Goal: Transaction & Acquisition: Purchase product/service

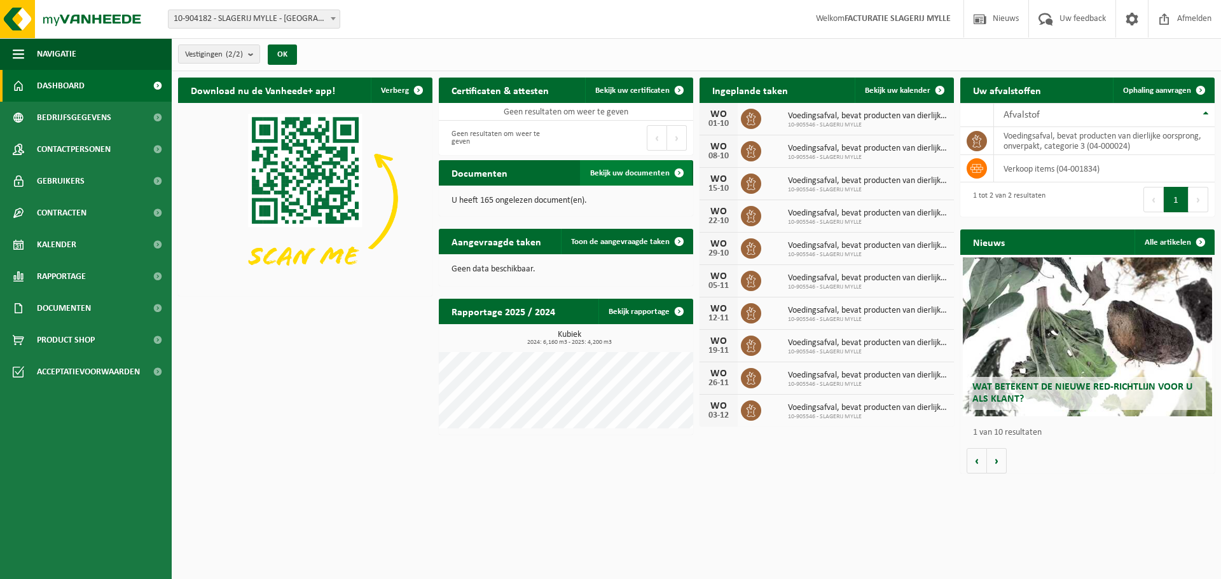
click at [622, 171] on span "Bekijk uw documenten" at bounding box center [629, 173] width 79 height 8
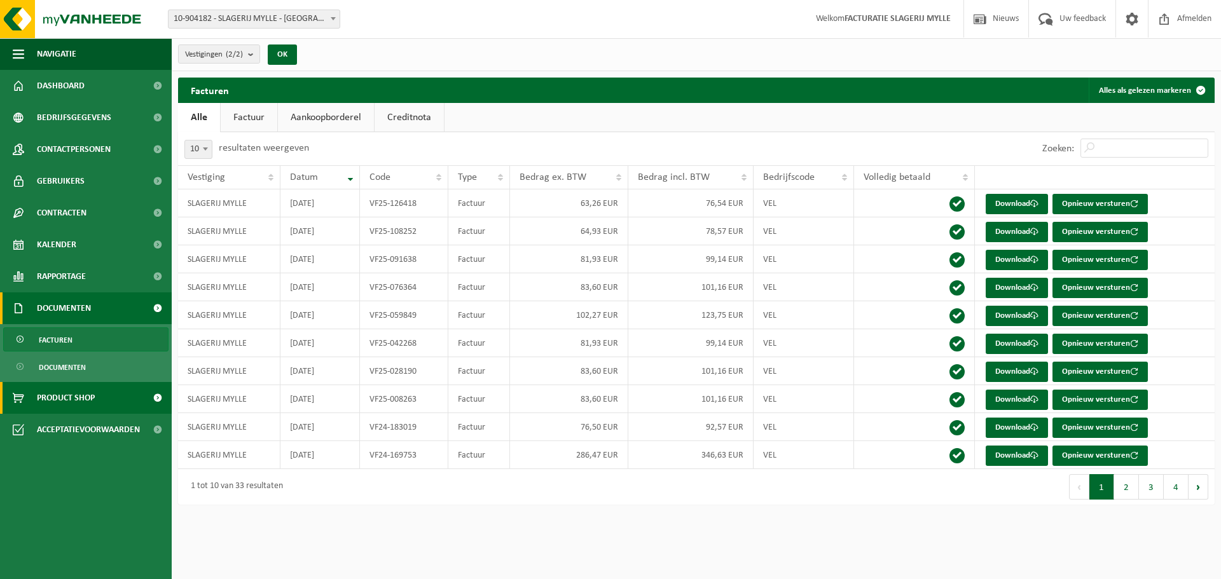
click at [96, 394] on link "Product Shop" at bounding box center [86, 398] width 172 height 32
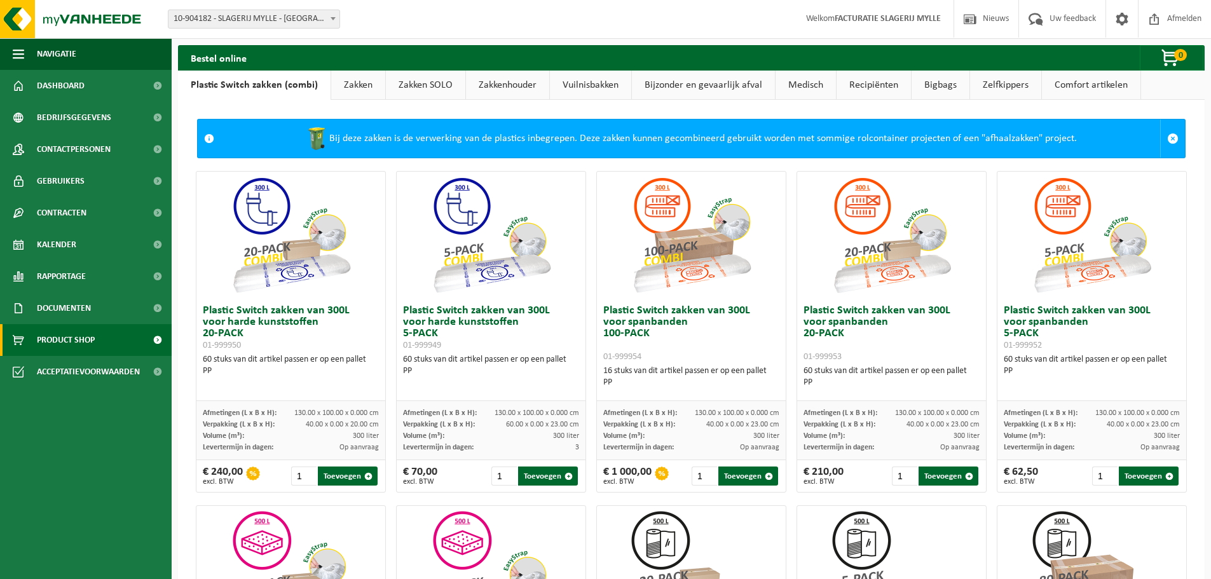
click at [352, 84] on link "Zakken" at bounding box center [358, 85] width 54 height 29
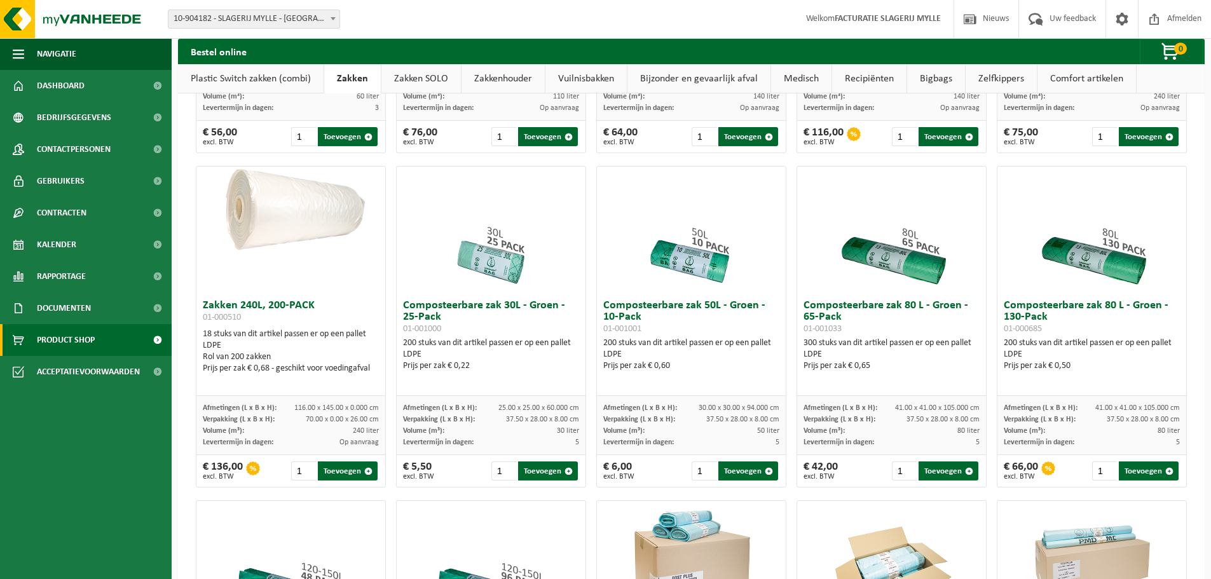
scroll to position [318, 0]
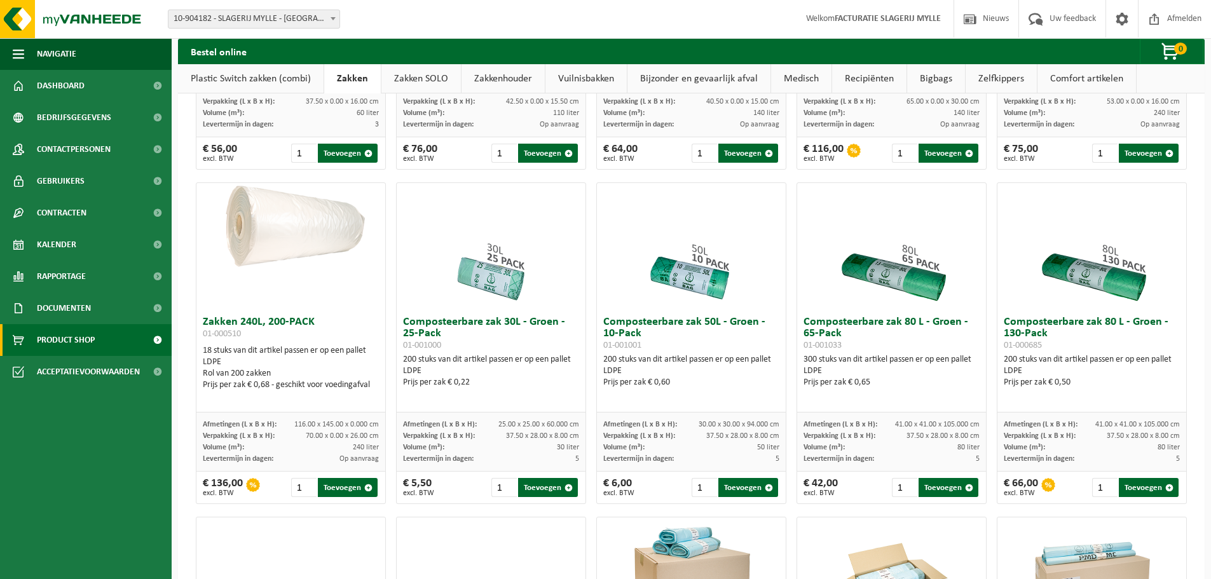
click at [153, 343] on span at bounding box center [157, 340] width 29 height 32
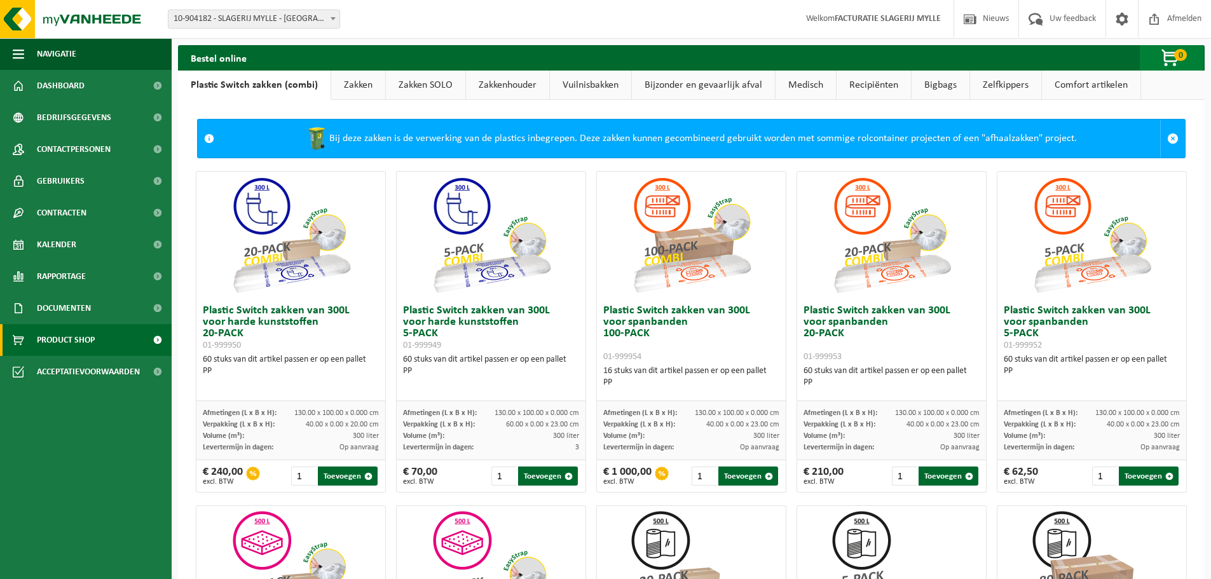
click at [1168, 59] on span "button" at bounding box center [1172, 58] width 64 height 25
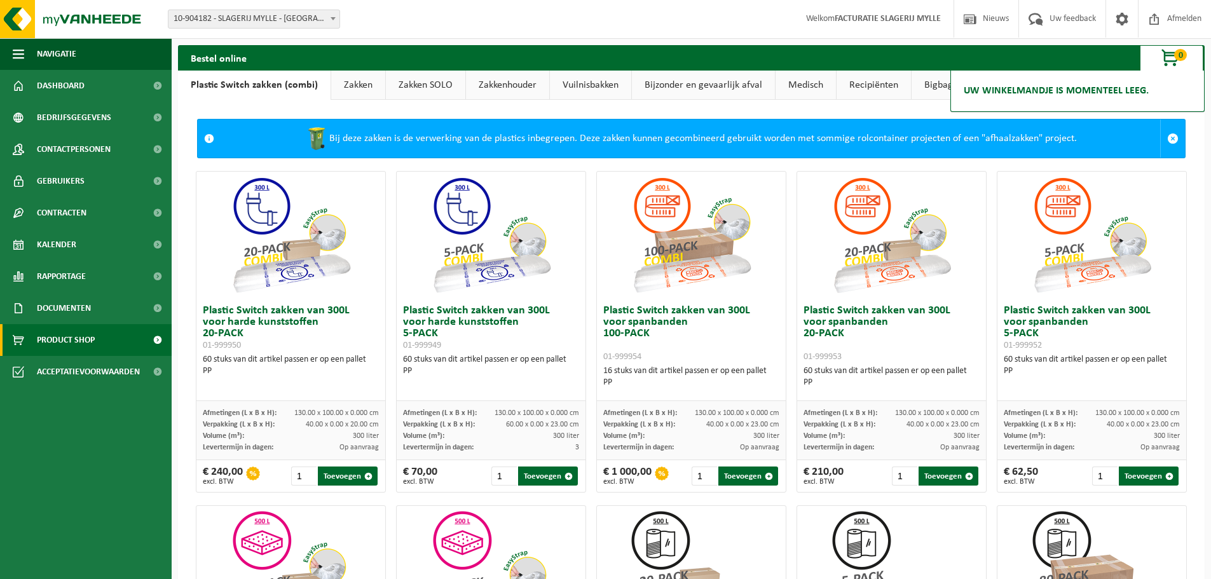
click at [1168, 59] on span "button" at bounding box center [1172, 58] width 64 height 25
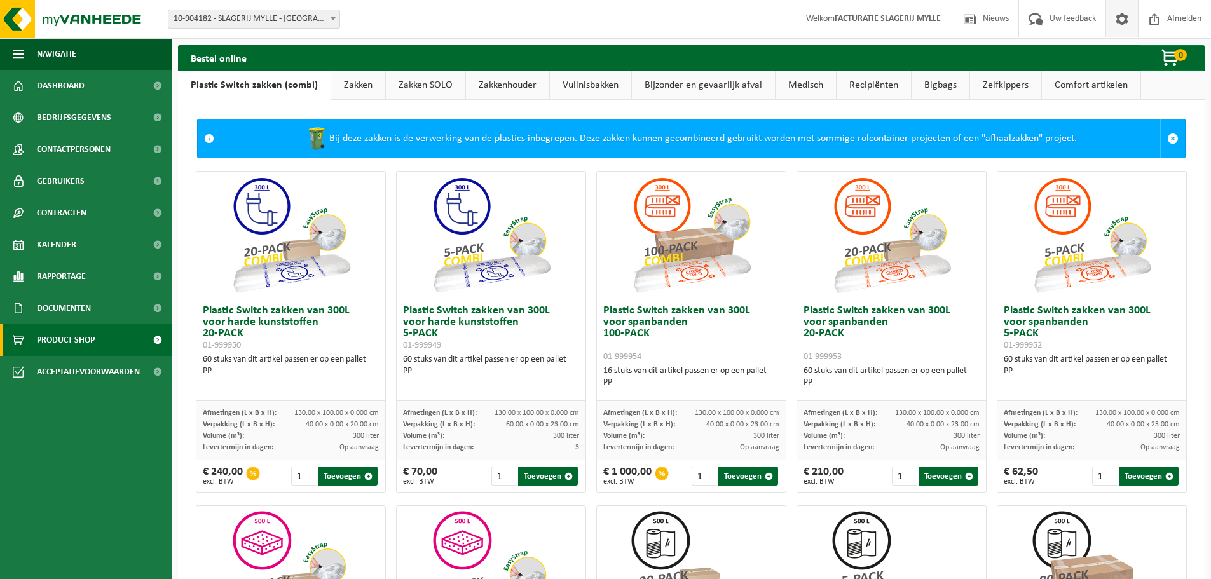
click at [1124, 21] on span at bounding box center [1122, 19] width 19 height 38
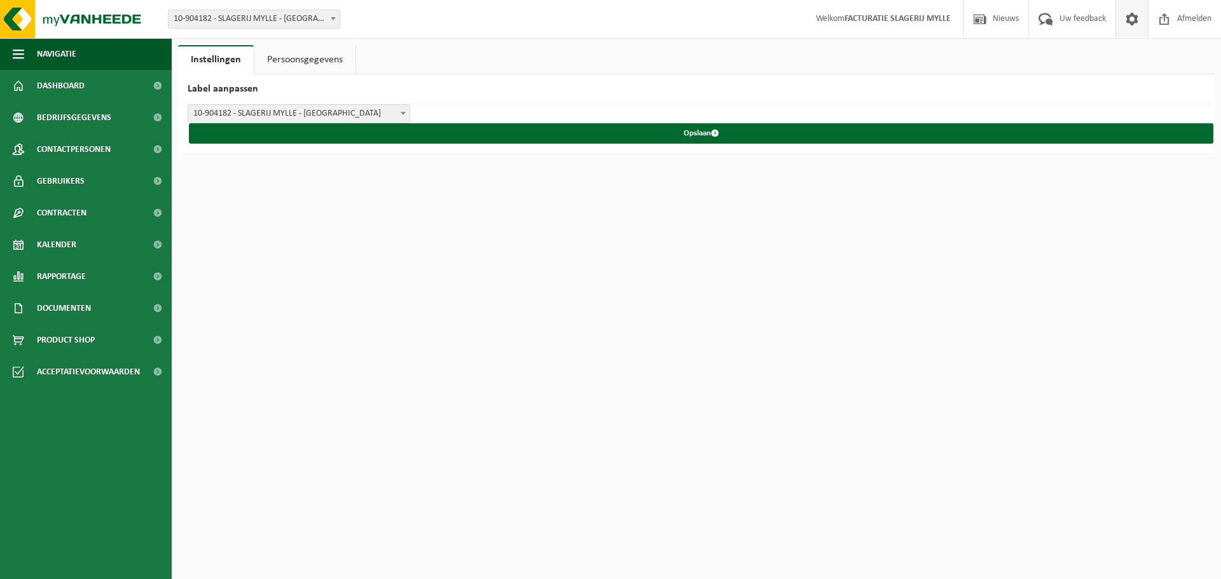
click at [305, 59] on link "Persoonsgegevens" at bounding box center [304, 59] width 101 height 29
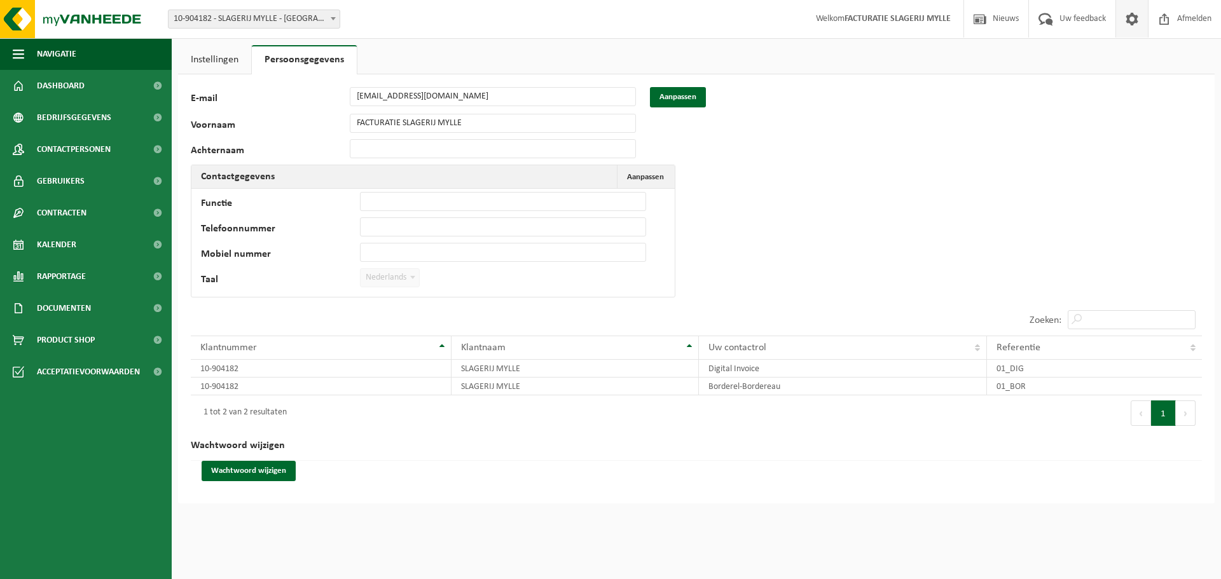
click at [197, 51] on link "Instellingen" at bounding box center [214, 59] width 73 height 29
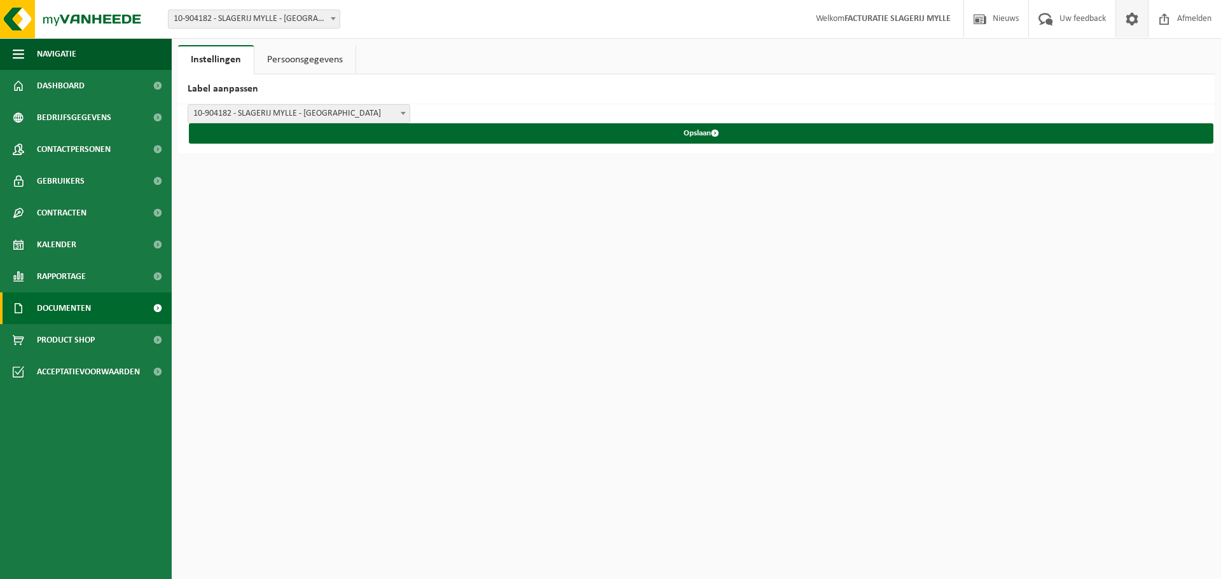
click at [69, 313] on span "Documenten" at bounding box center [64, 309] width 54 height 32
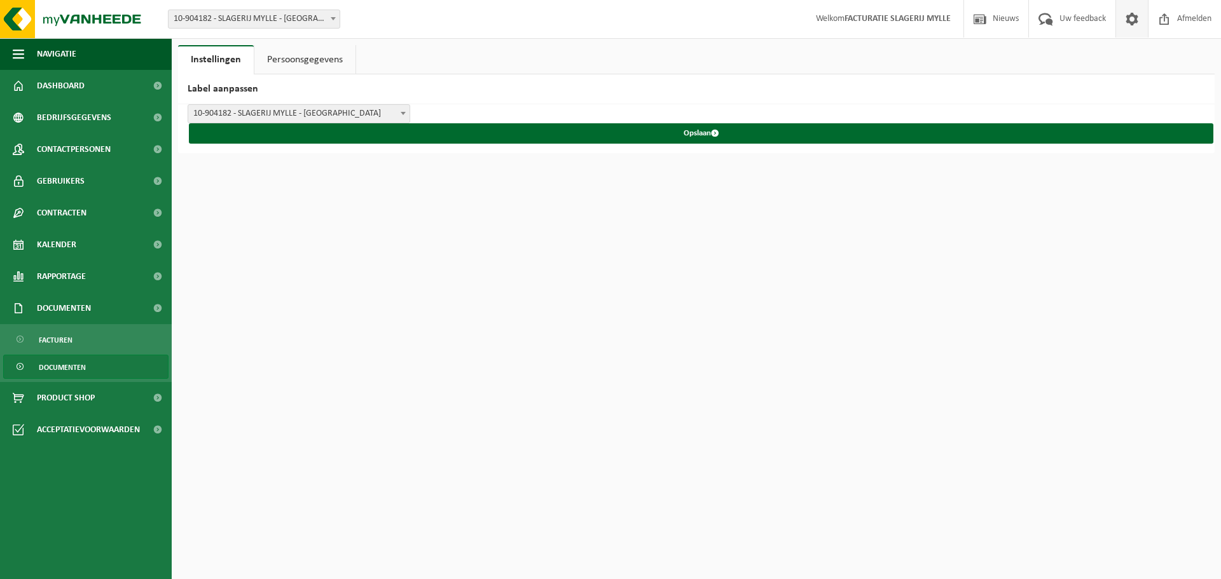
click at [76, 371] on span "Documenten" at bounding box center [62, 367] width 47 height 24
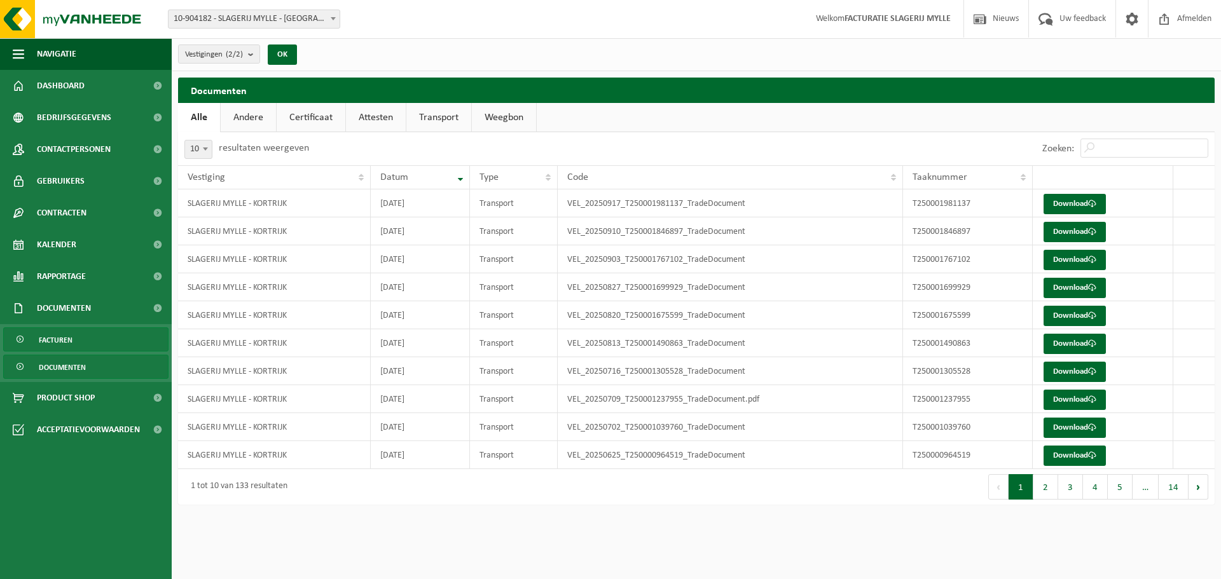
click at [84, 343] on link "Facturen" at bounding box center [85, 340] width 165 height 24
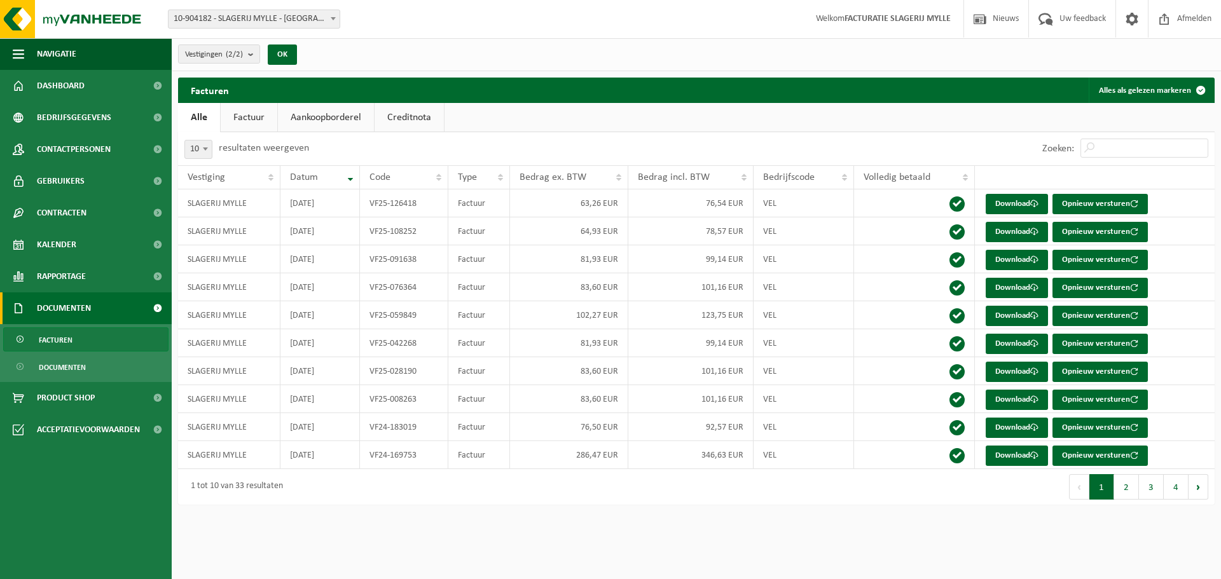
click at [314, 119] on link "Aankoopborderel" at bounding box center [326, 117] width 96 height 29
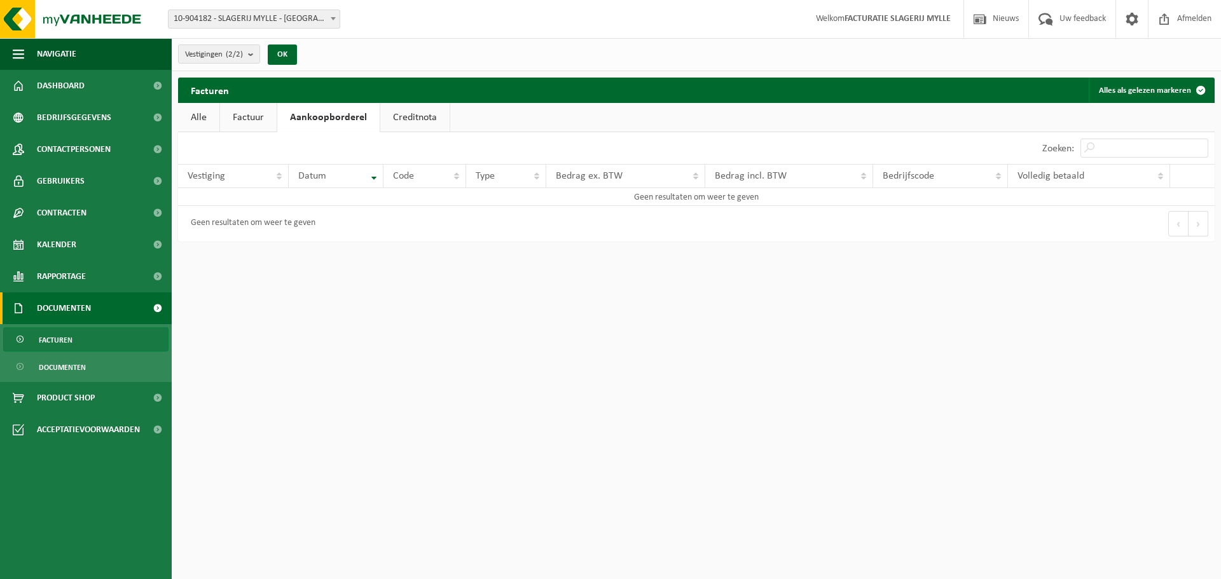
click at [258, 113] on link "Factuur" at bounding box center [248, 117] width 57 height 29
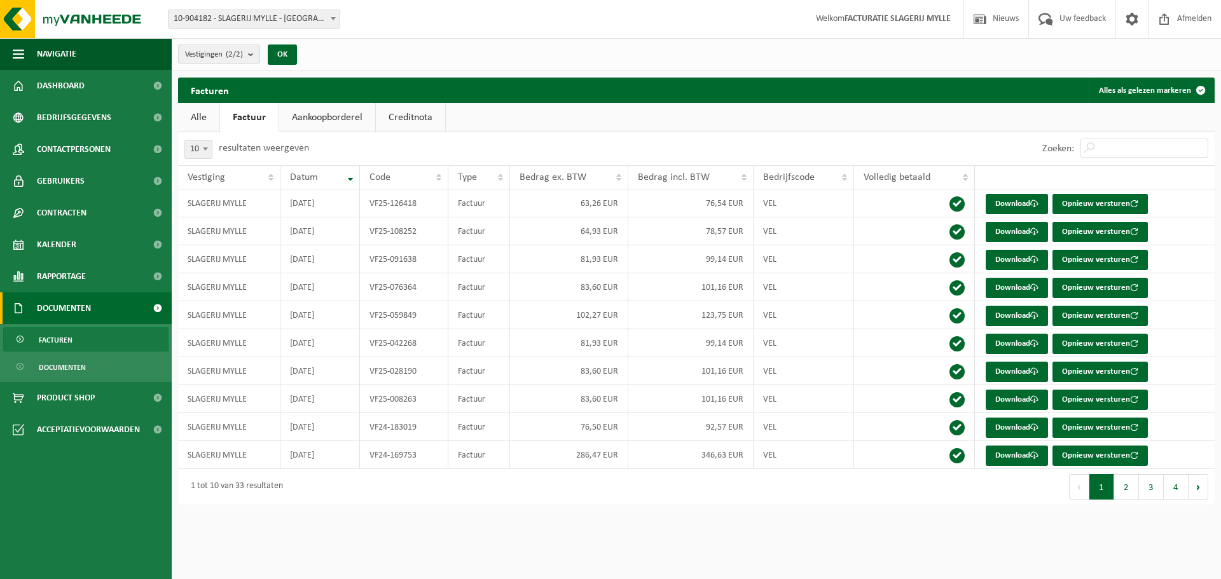
click at [401, 114] on link "Creditnota" at bounding box center [410, 117] width 69 height 29
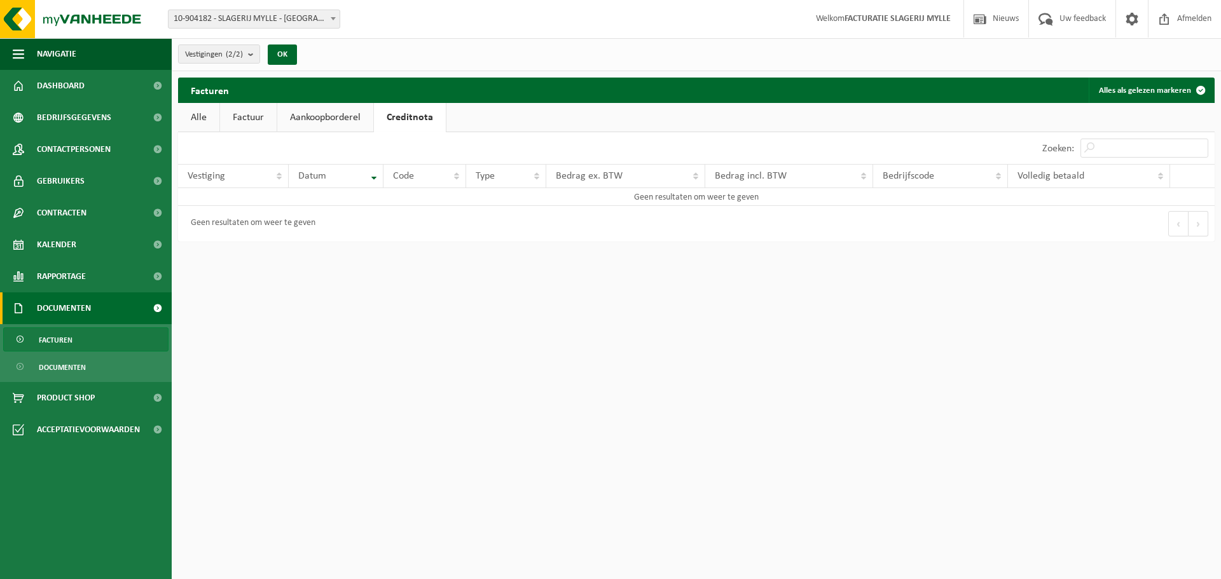
click at [338, 119] on link "Aankoopborderel" at bounding box center [325, 117] width 96 height 29
click at [251, 114] on link "Factuur" at bounding box center [248, 117] width 57 height 29
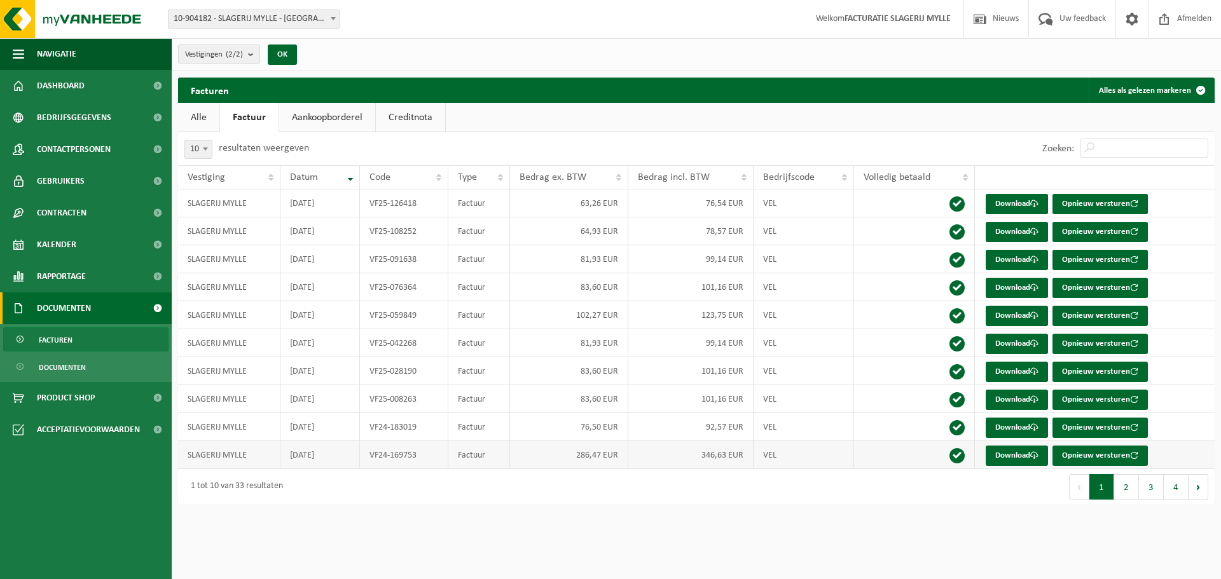
click at [221, 456] on td "SLAGERIJ MYLLE" at bounding box center [229, 455] width 102 height 28
click at [385, 457] on td "VF24-169753" at bounding box center [404, 455] width 88 height 28
click at [1016, 460] on link "Download" at bounding box center [1017, 456] width 62 height 20
click at [78, 404] on span "Product Shop" at bounding box center [66, 398] width 58 height 32
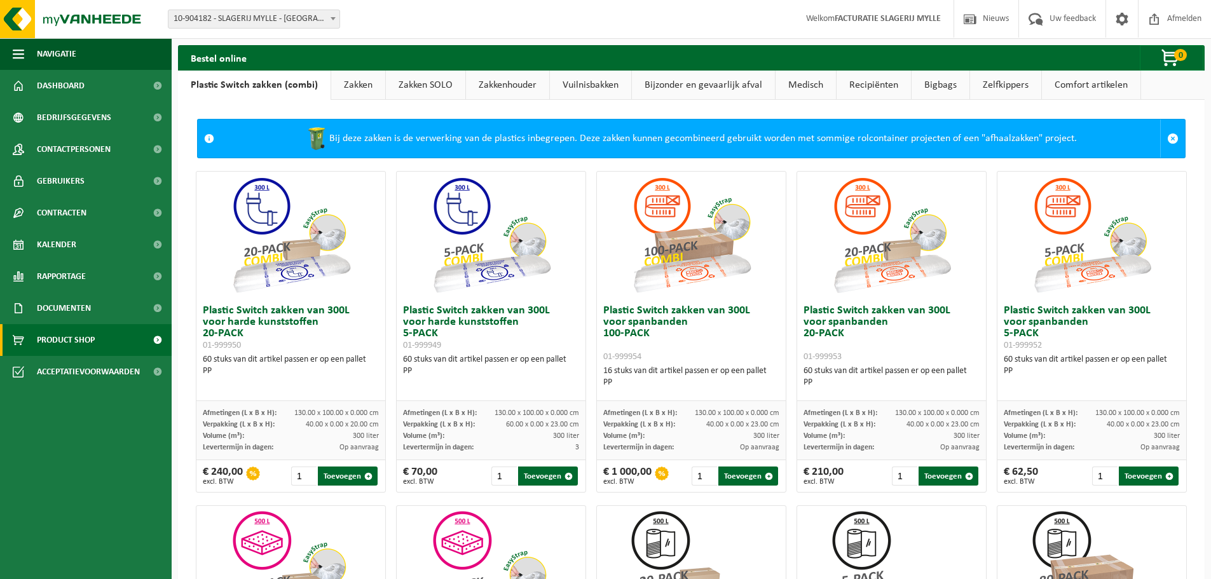
click at [361, 85] on link "Zakken" at bounding box center [358, 85] width 54 height 29
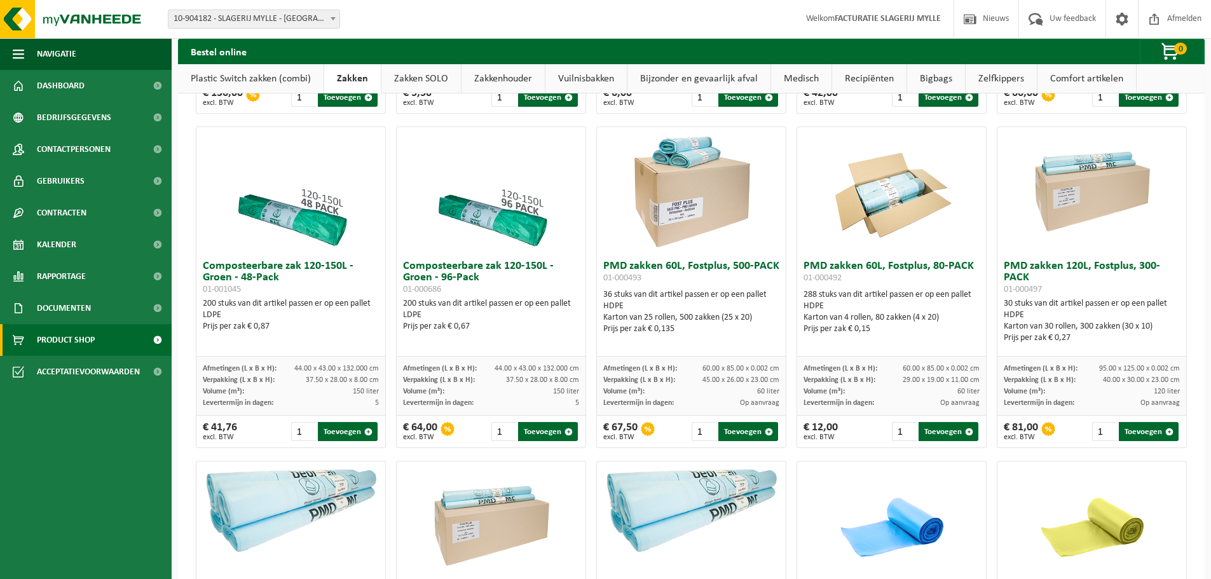
scroll to position [700, 0]
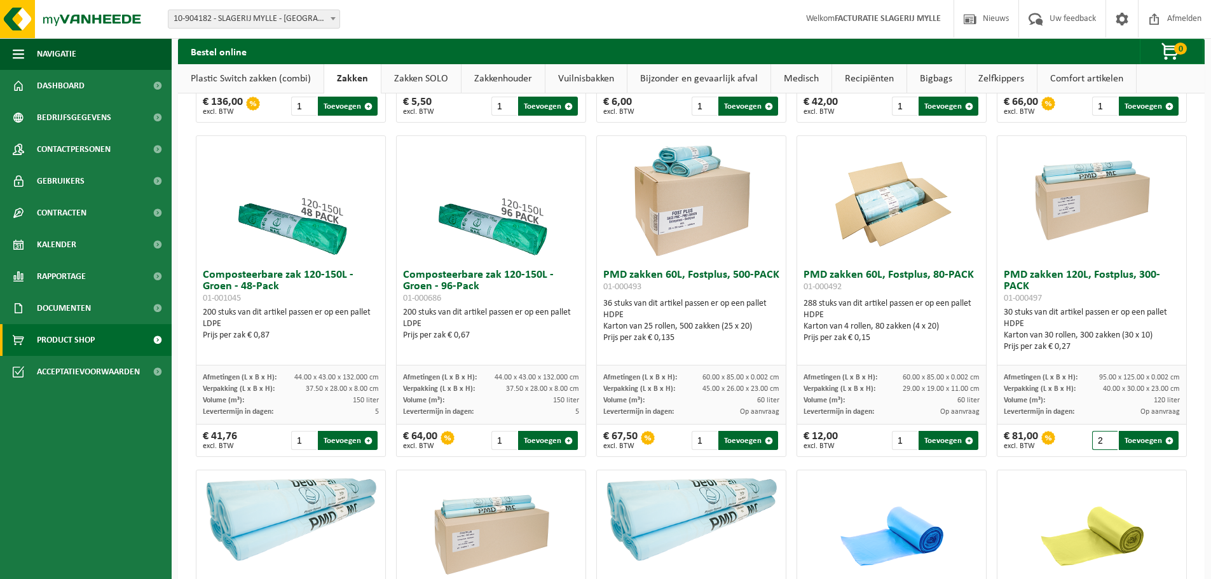
click at [1102, 437] on input "2" at bounding box center [1106, 440] width 26 height 19
click at [1143, 441] on button "Toevoegen" at bounding box center [1149, 440] width 60 height 19
type input "1"
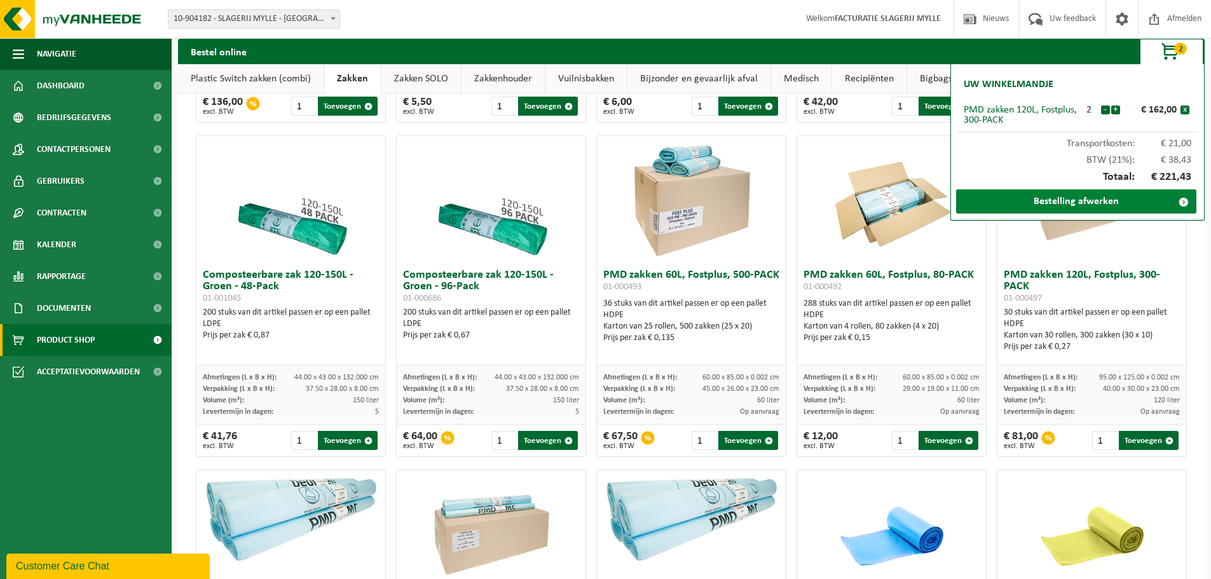
click at [1101, 200] on link "Bestelling afwerken" at bounding box center [1076, 202] width 240 height 24
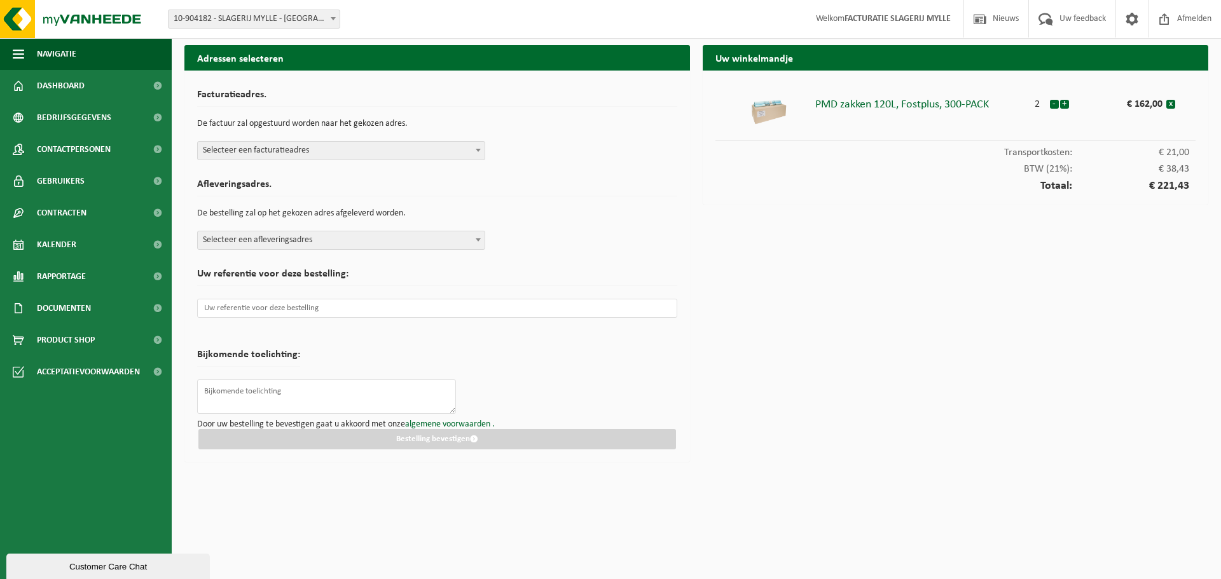
click at [291, 236] on span "Selecteer een afleveringsadres" at bounding box center [341, 240] width 287 height 18
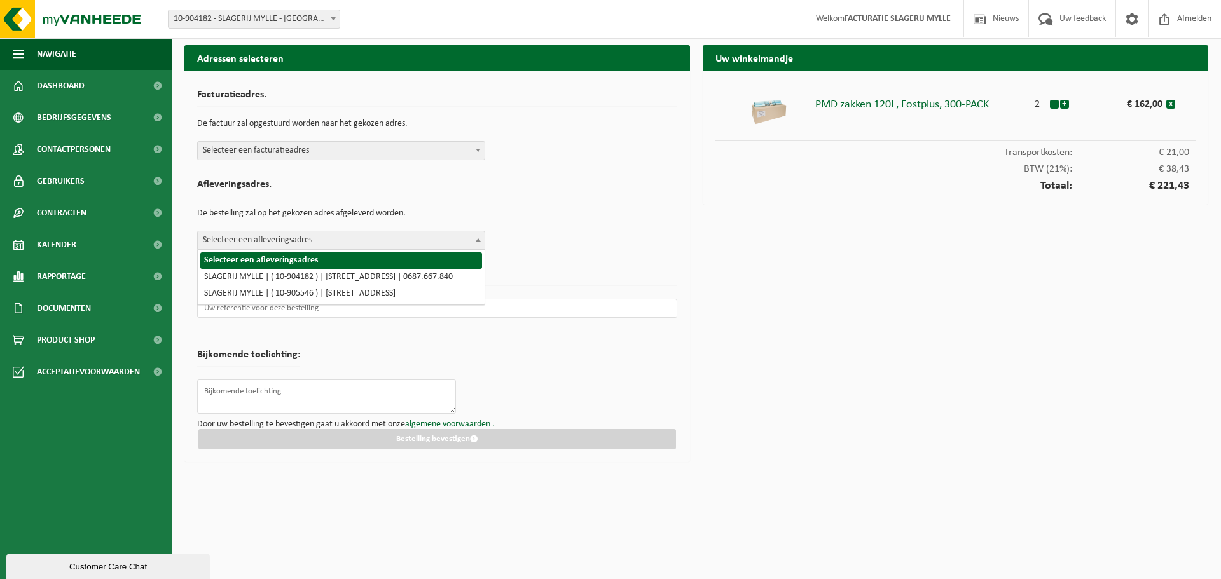
click at [291, 236] on span "Selecteer een afleveringsadres" at bounding box center [341, 240] width 287 height 18
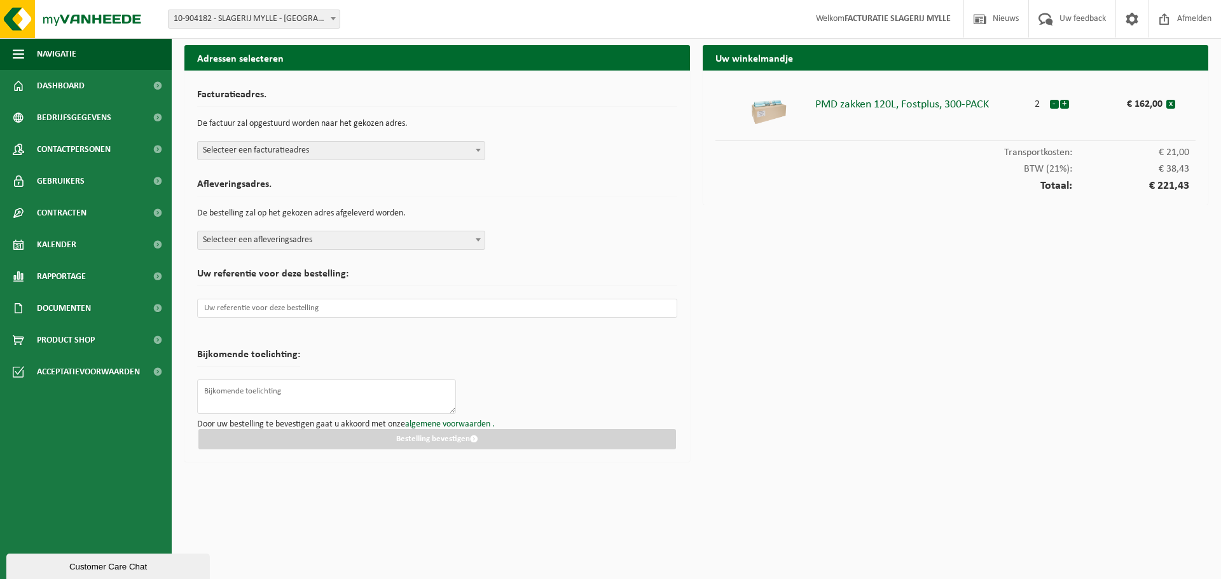
click at [296, 155] on span "Selecteer een facturatieadres" at bounding box center [341, 151] width 287 height 18
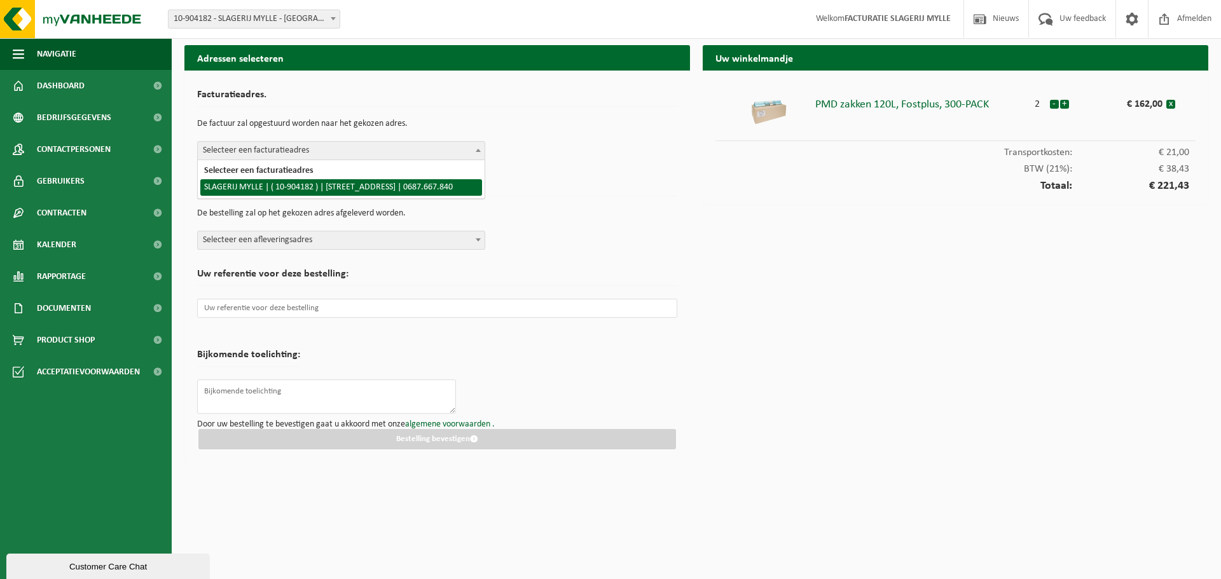
select select "121696"
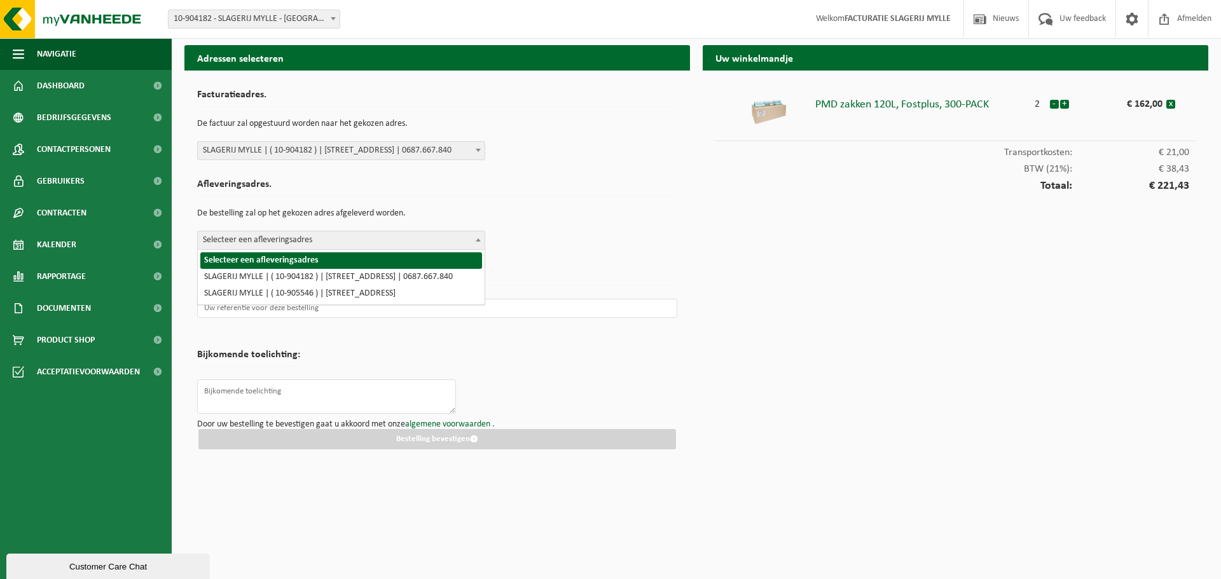
click at [284, 232] on span "Selecteer een afleveringsadres" at bounding box center [341, 240] width 287 height 18
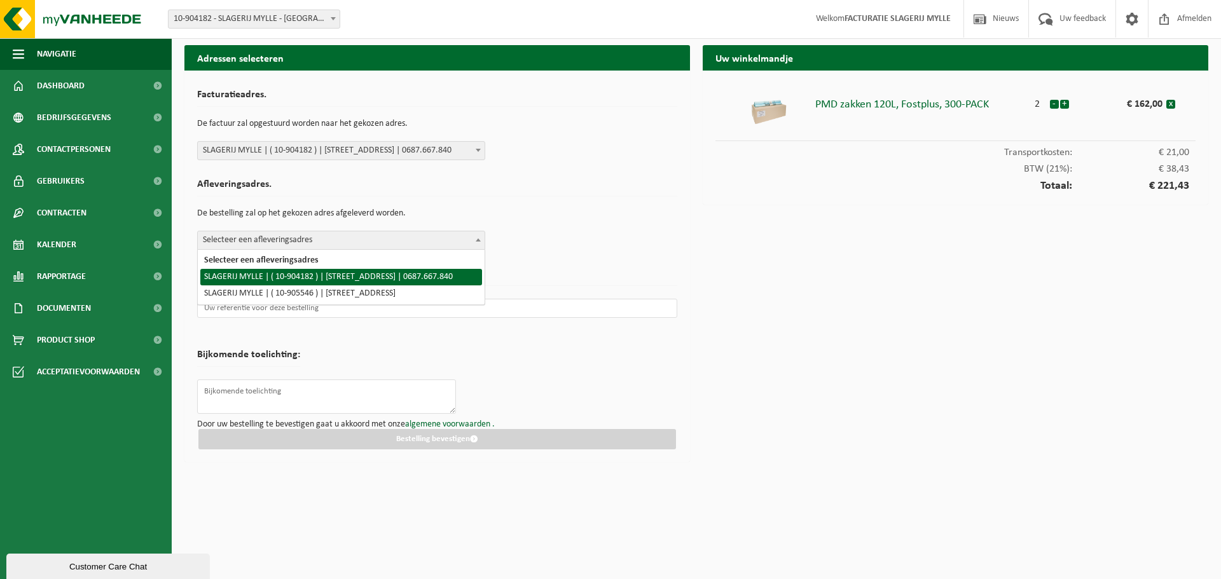
select select "121696"
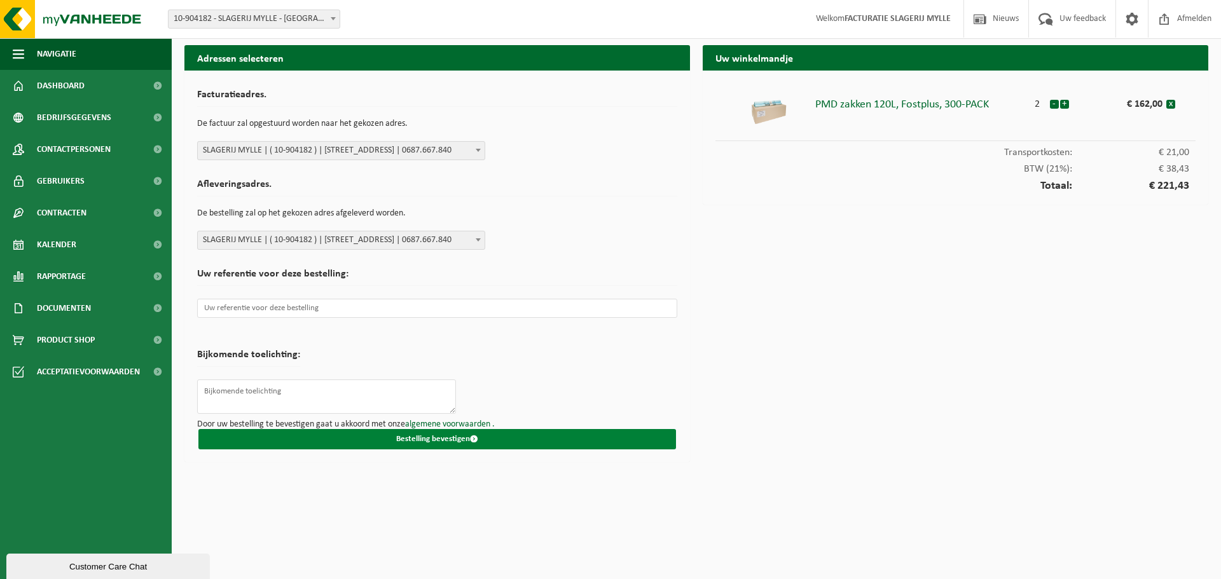
click at [441, 438] on button "Bestelling bevestigen" at bounding box center [437, 439] width 478 height 20
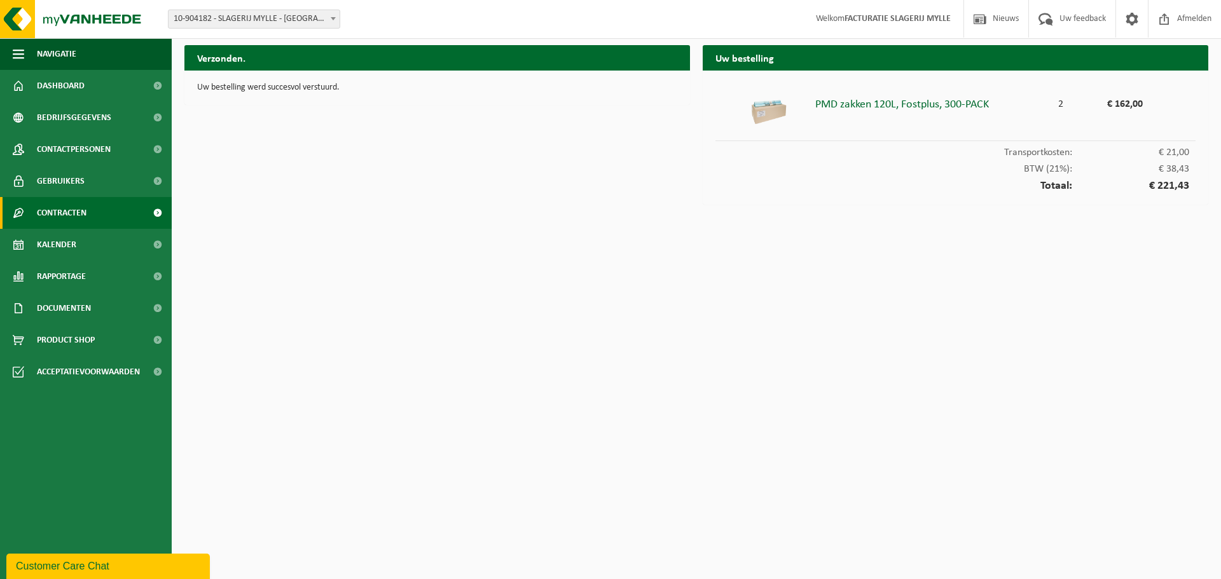
click at [106, 205] on link "Contracten" at bounding box center [86, 213] width 172 height 32
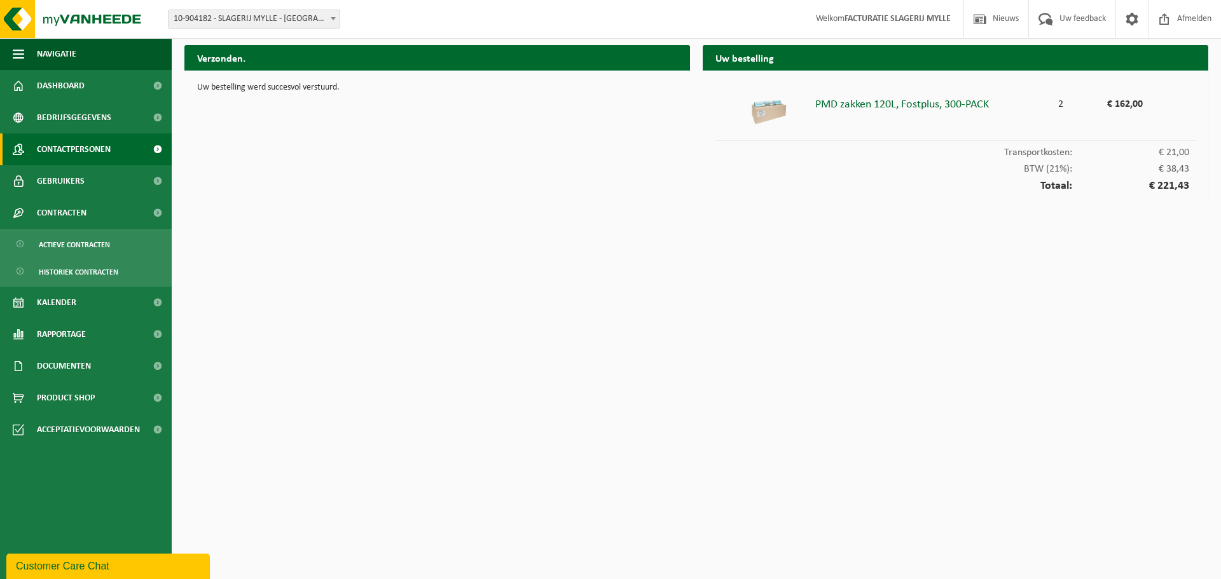
click at [104, 148] on span "Contactpersonen" at bounding box center [74, 150] width 74 height 32
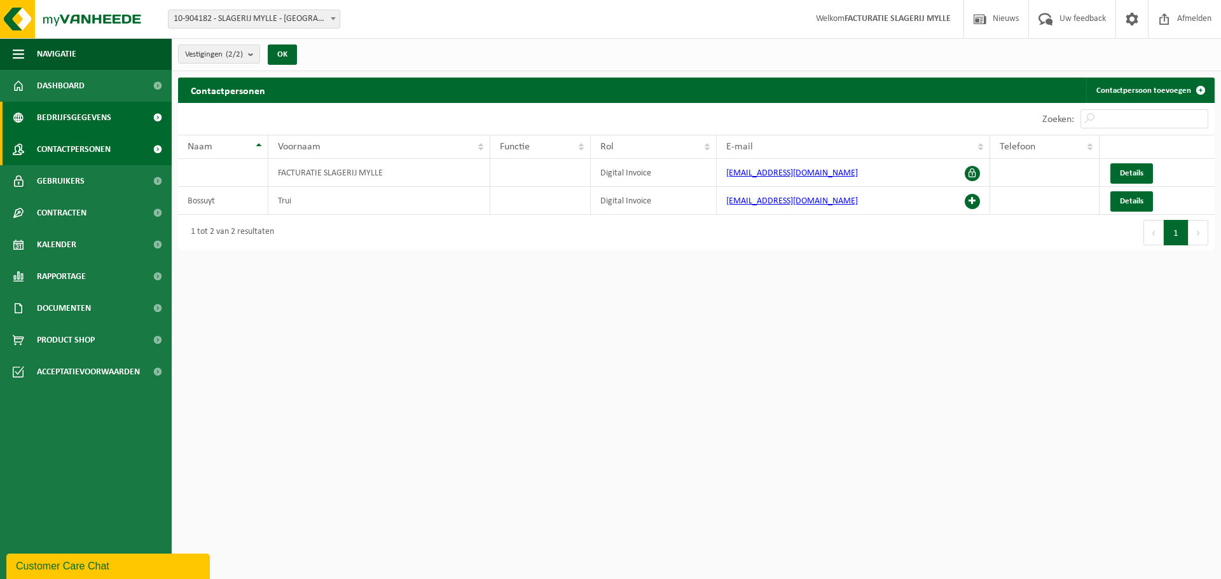
click at [80, 124] on span "Bedrijfsgegevens" at bounding box center [74, 118] width 74 height 32
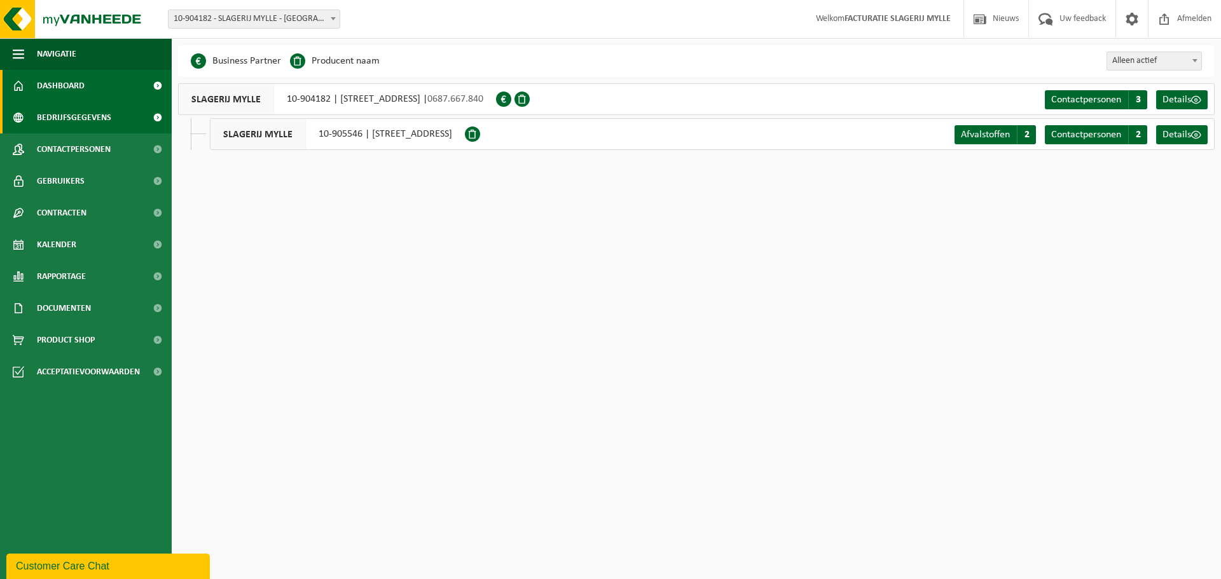
click at [83, 83] on span "Dashboard" at bounding box center [61, 86] width 48 height 32
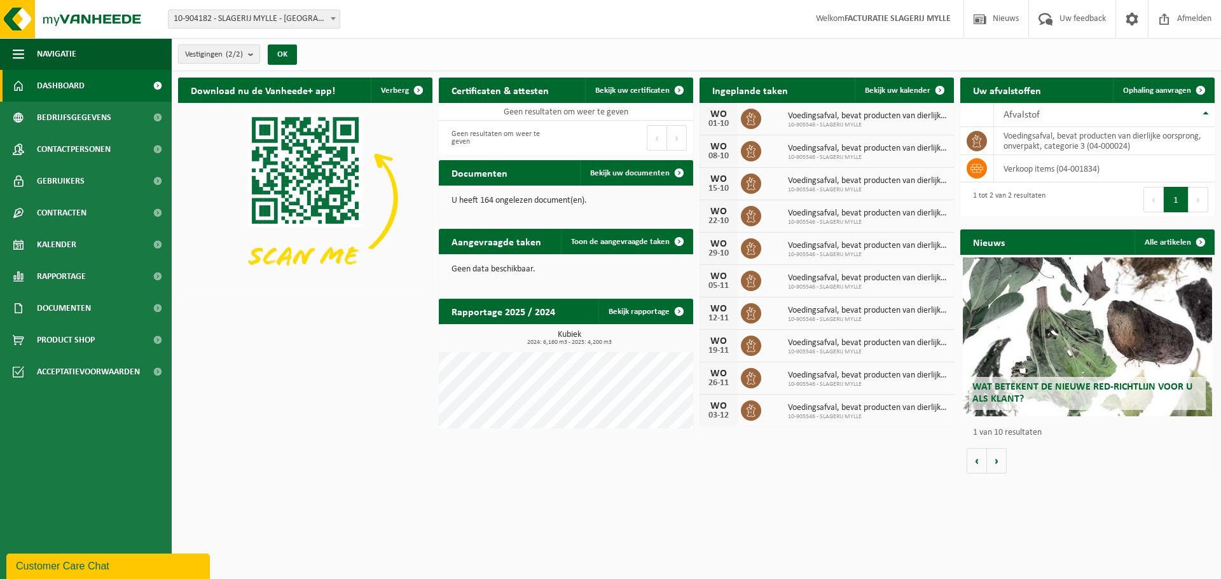
click at [233, 60] on span "Vestigingen (2/2)" at bounding box center [214, 54] width 58 height 19
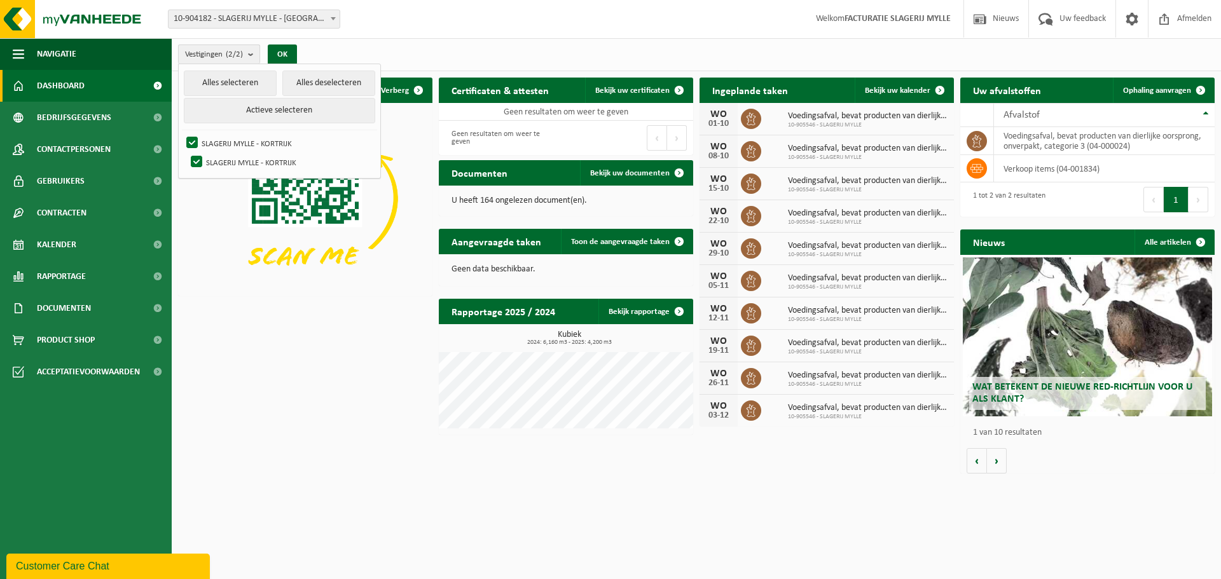
click at [246, 57] on button "Vestigingen (2/2)" at bounding box center [219, 54] width 82 height 19
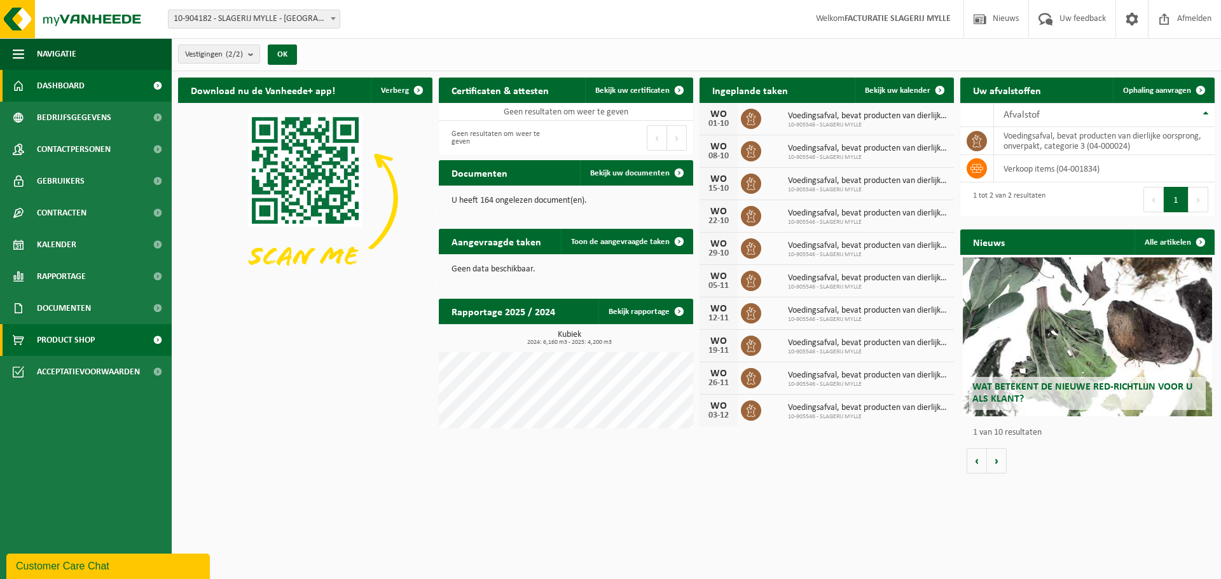
click at [118, 341] on link "Product Shop" at bounding box center [86, 340] width 172 height 32
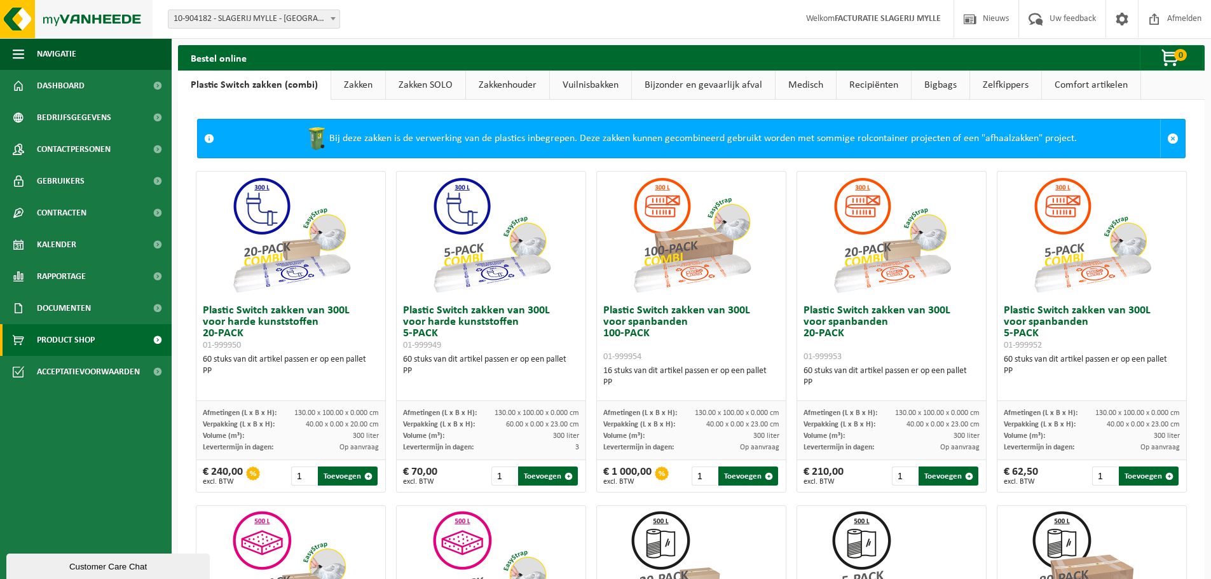
click at [55, 7] on img at bounding box center [76, 19] width 153 height 38
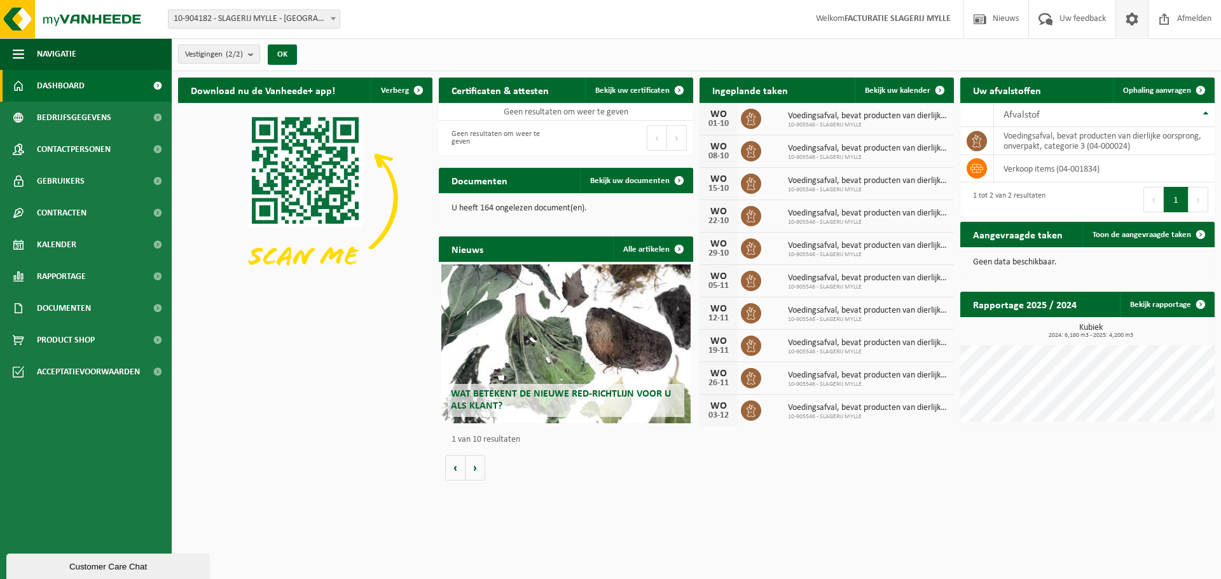
click at [1128, 23] on span at bounding box center [1131, 19] width 19 height 38
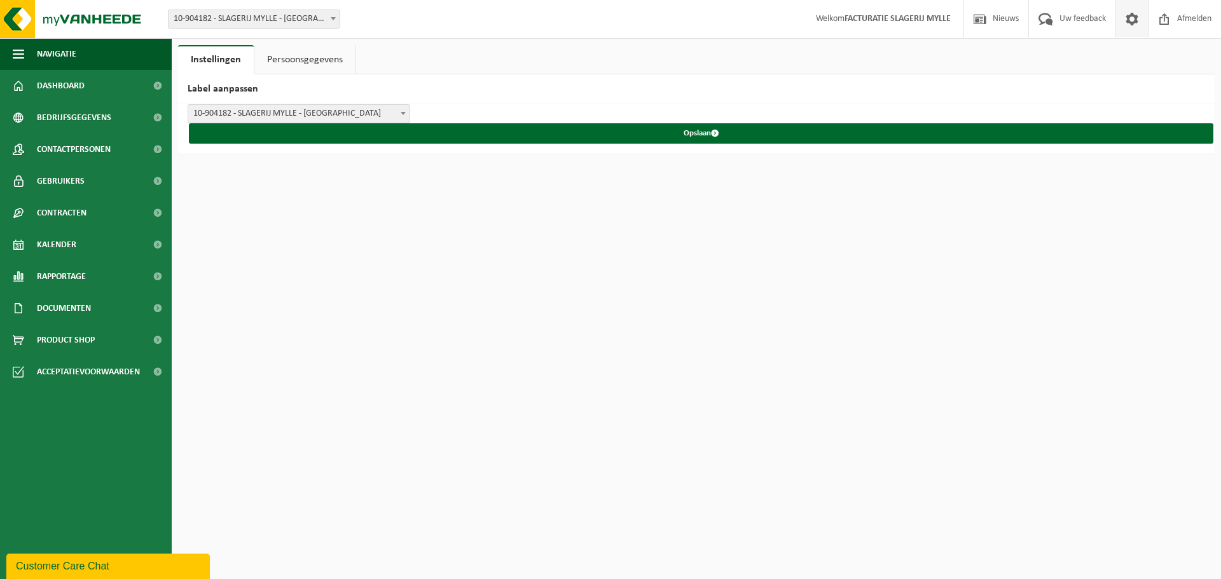
click at [335, 56] on link "Persoonsgegevens" at bounding box center [304, 59] width 101 height 29
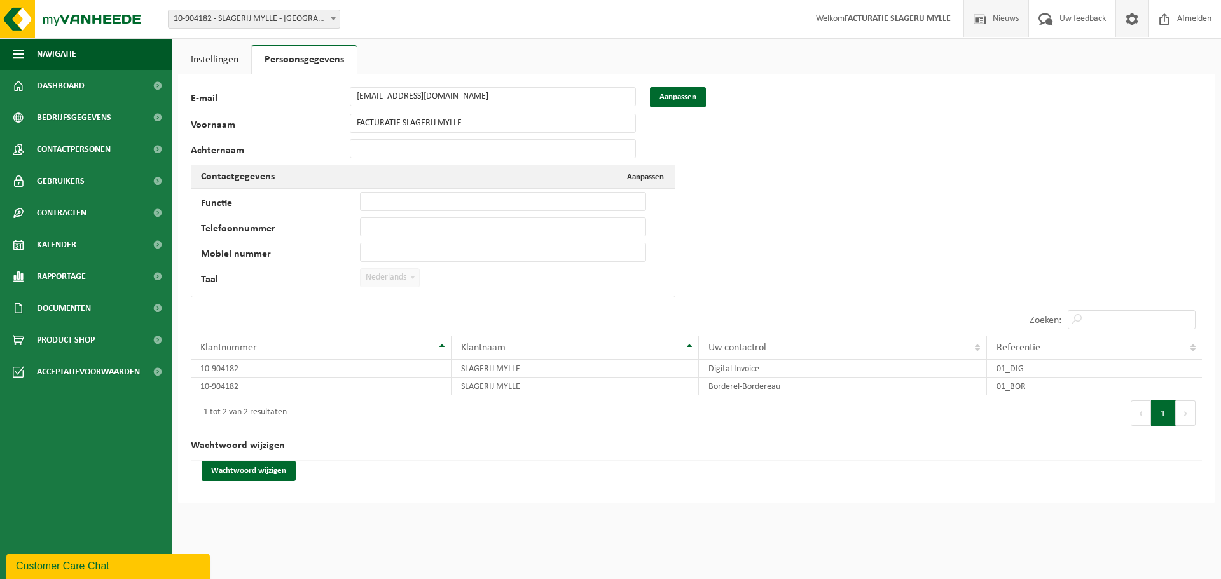
click at [997, 13] on span "Nieuws" at bounding box center [1006, 19] width 32 height 38
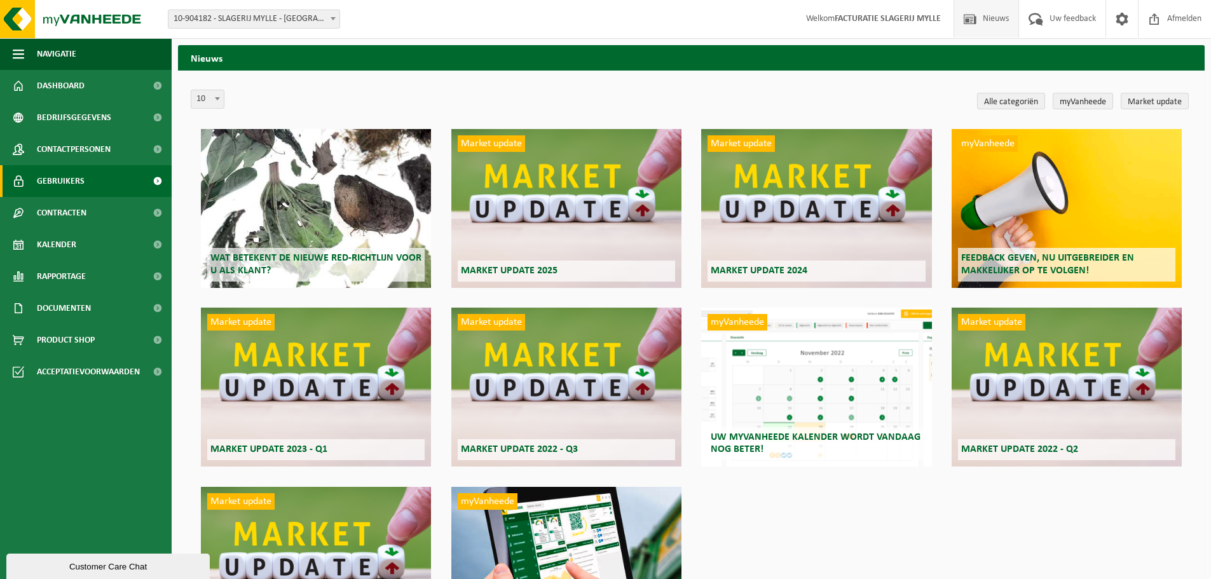
click at [122, 183] on link "Gebruikers" at bounding box center [86, 181] width 172 height 32
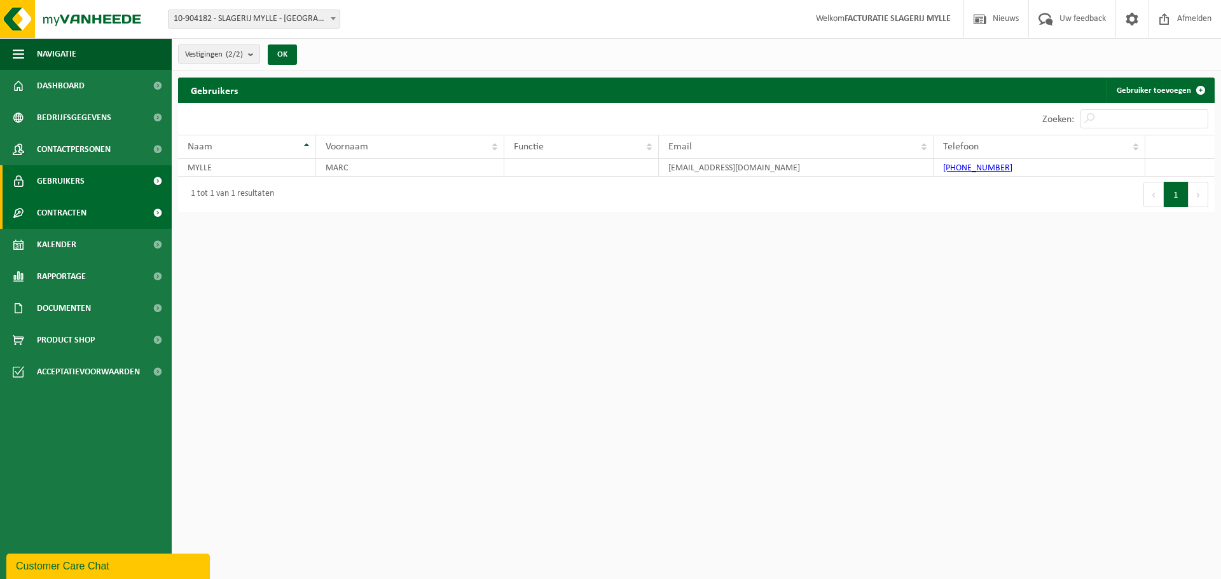
click at [120, 214] on link "Contracten" at bounding box center [86, 213] width 172 height 32
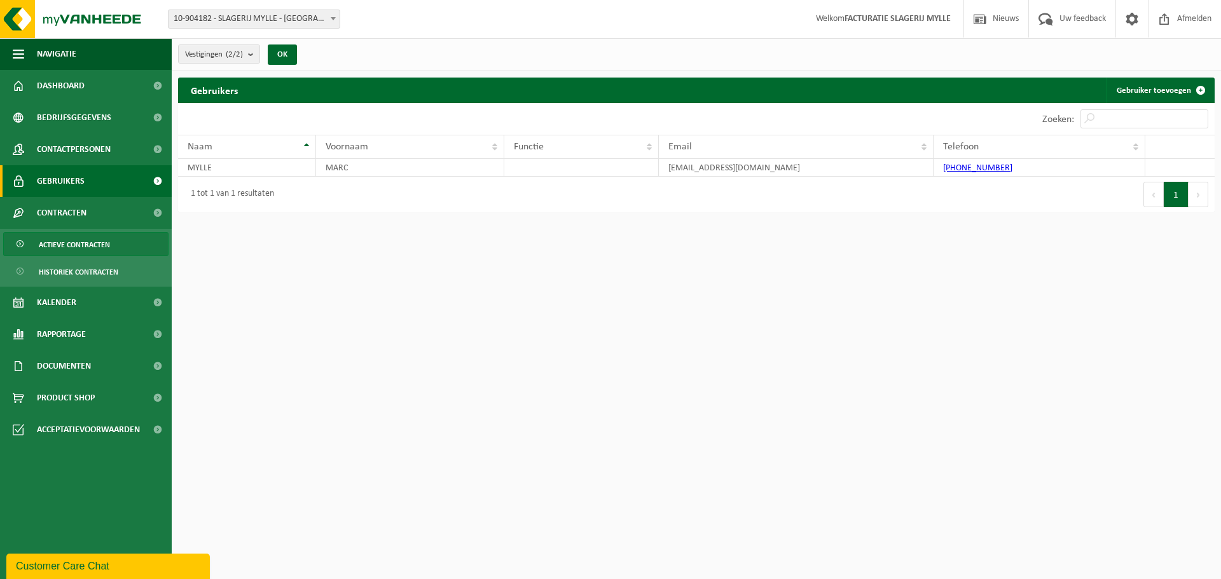
click at [116, 245] on link "Actieve contracten" at bounding box center [85, 244] width 165 height 24
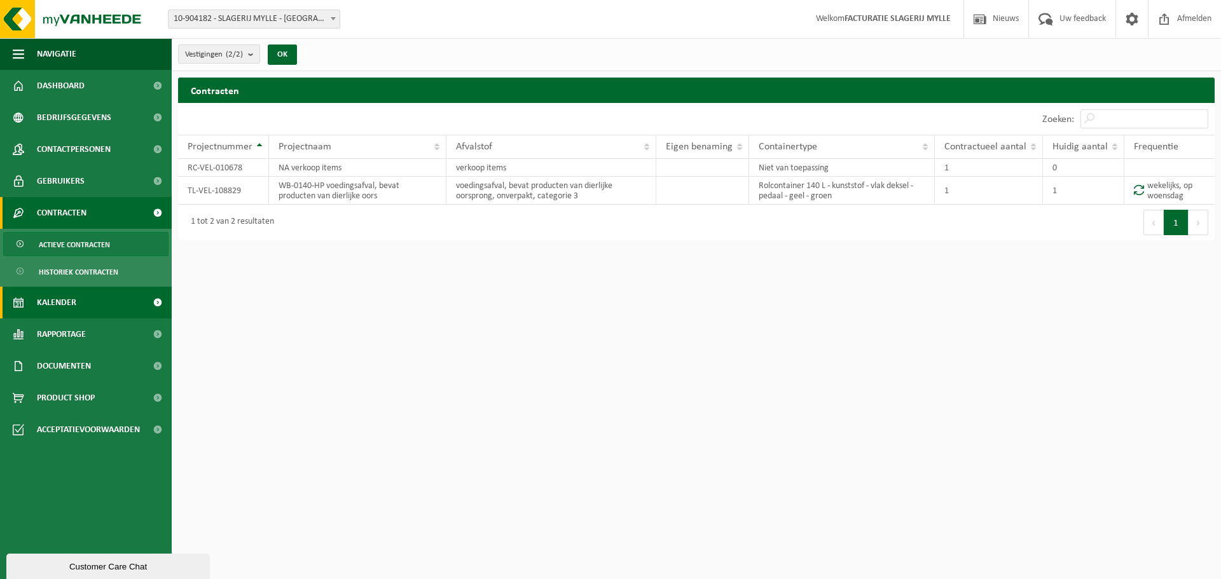
click at [104, 300] on link "Kalender" at bounding box center [86, 303] width 172 height 32
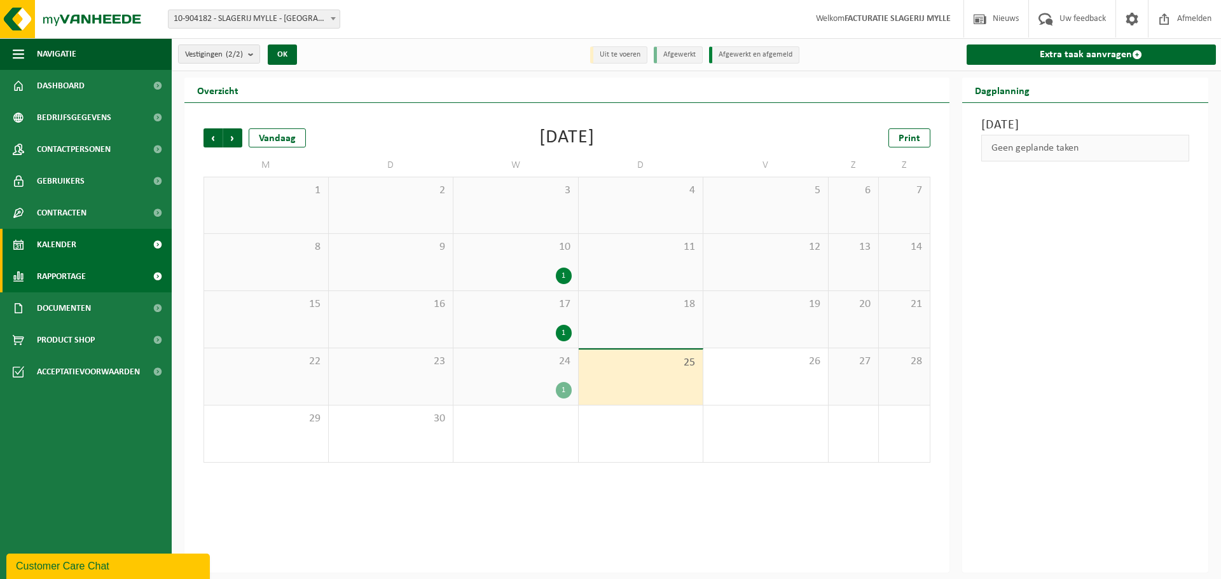
click at [104, 284] on link "Rapportage" at bounding box center [86, 277] width 172 height 32
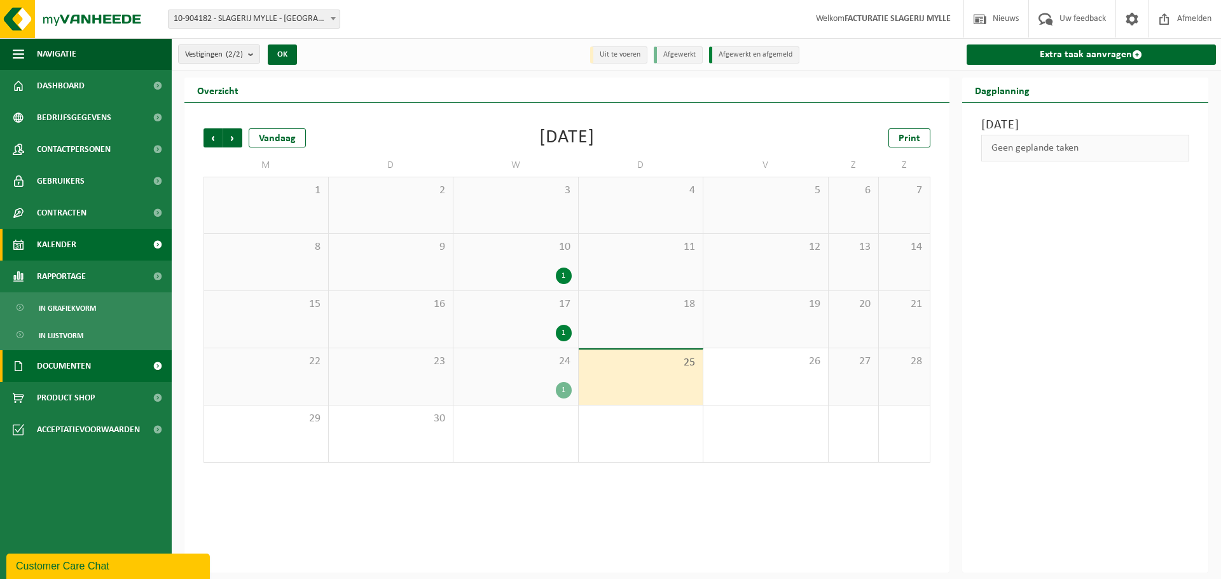
click at [107, 364] on link "Documenten" at bounding box center [86, 366] width 172 height 32
